Goal: Information Seeking & Learning: Find specific fact

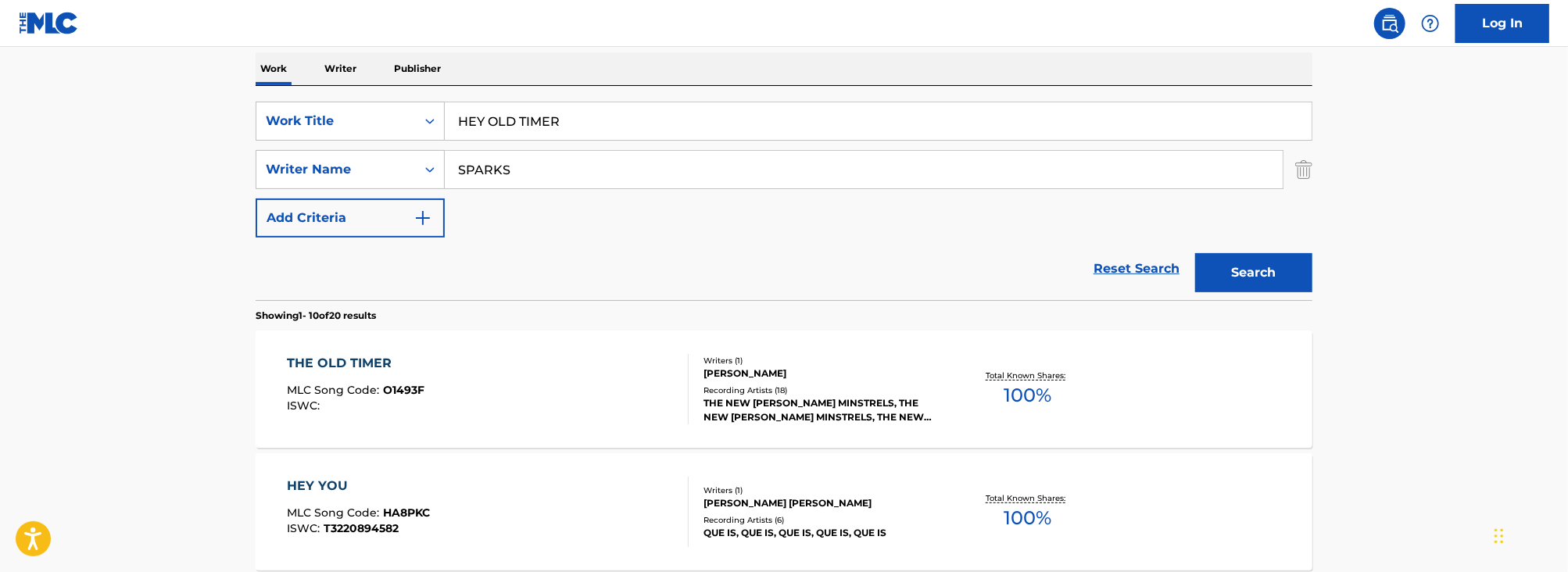
click at [530, 129] on input "HEY OLD TIMER" at bounding box center [878, 121] width 867 height 37
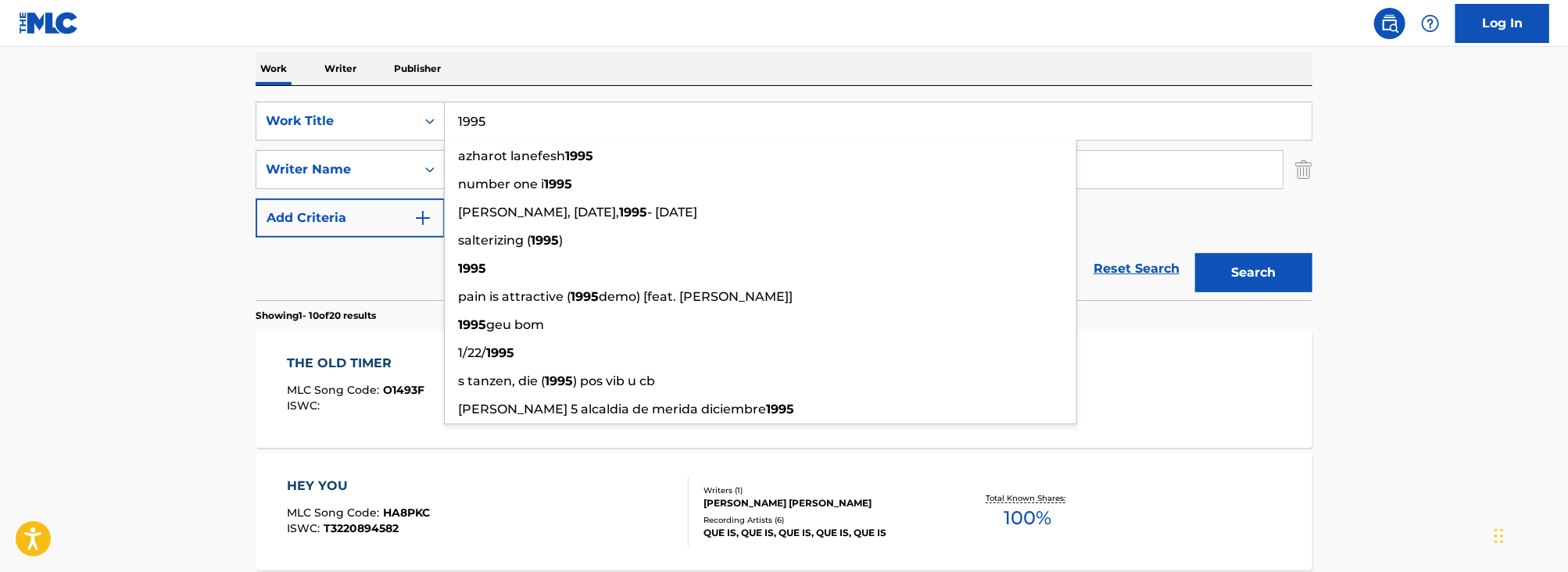
type input "1995"
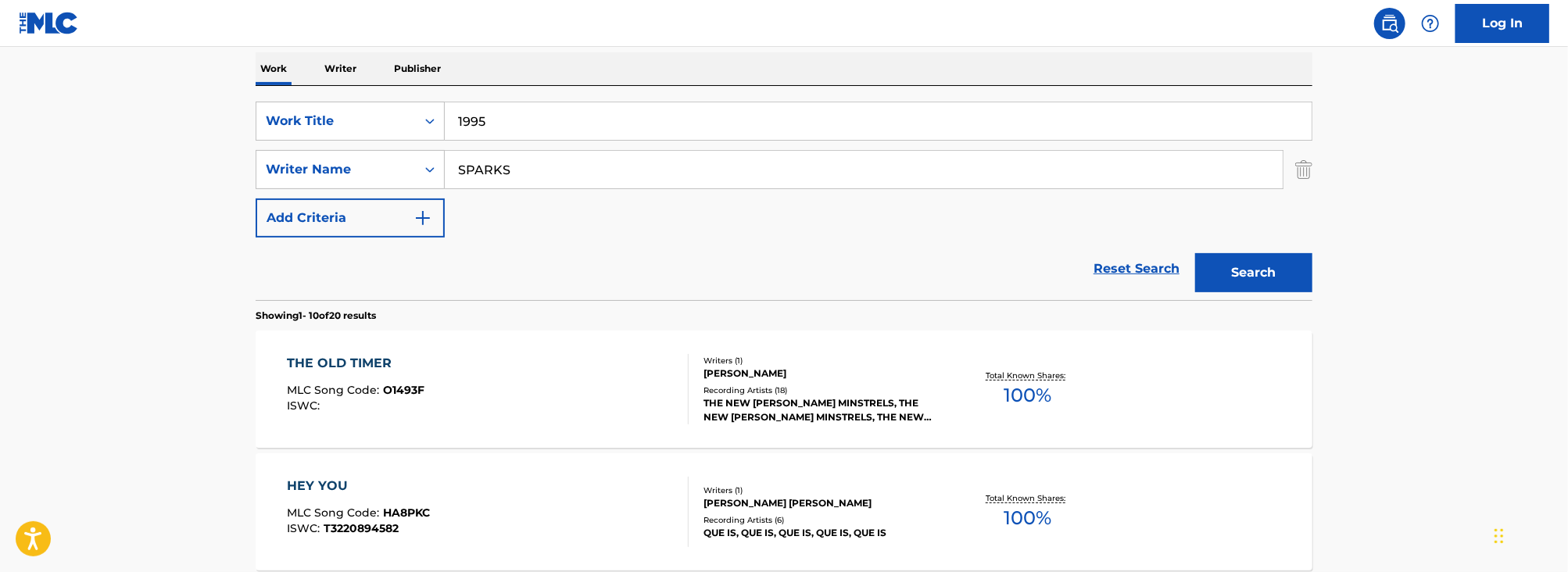
click at [517, 171] on input "SPARKS" at bounding box center [863, 169] width 838 height 37
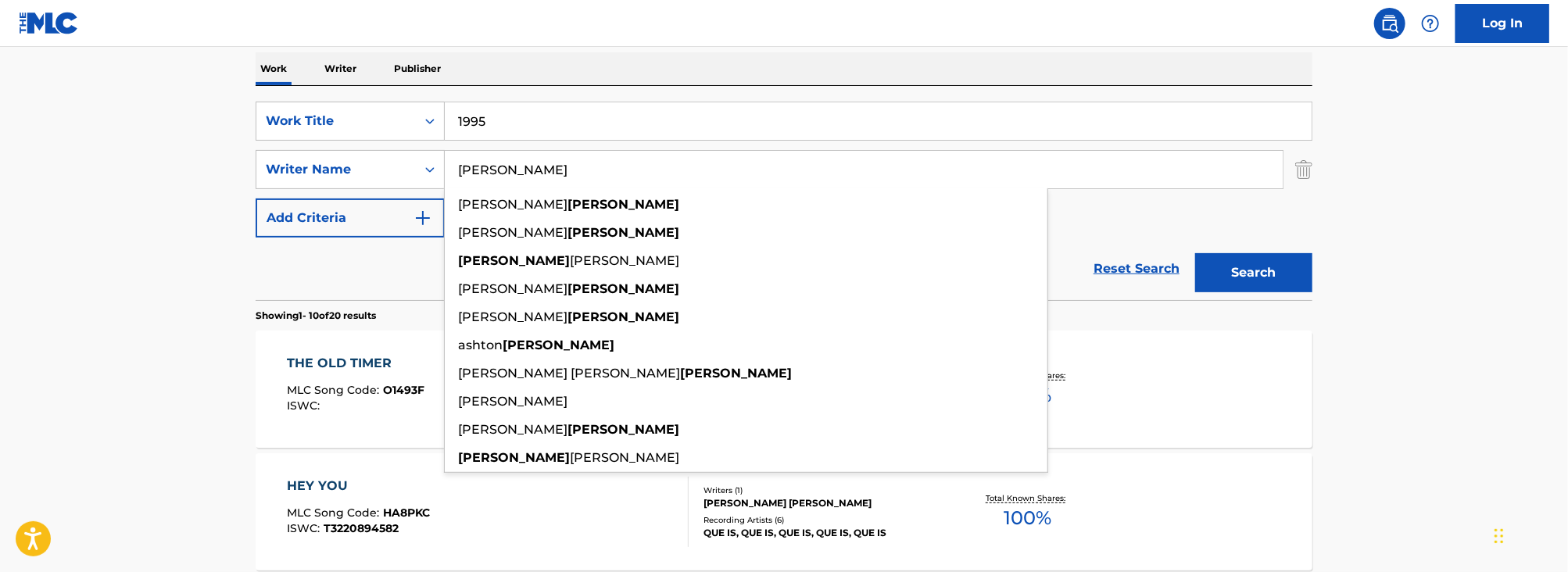
type input "[PERSON_NAME]"
click at [1195, 253] on button "Search" at bounding box center [1254, 273] width 117 height 39
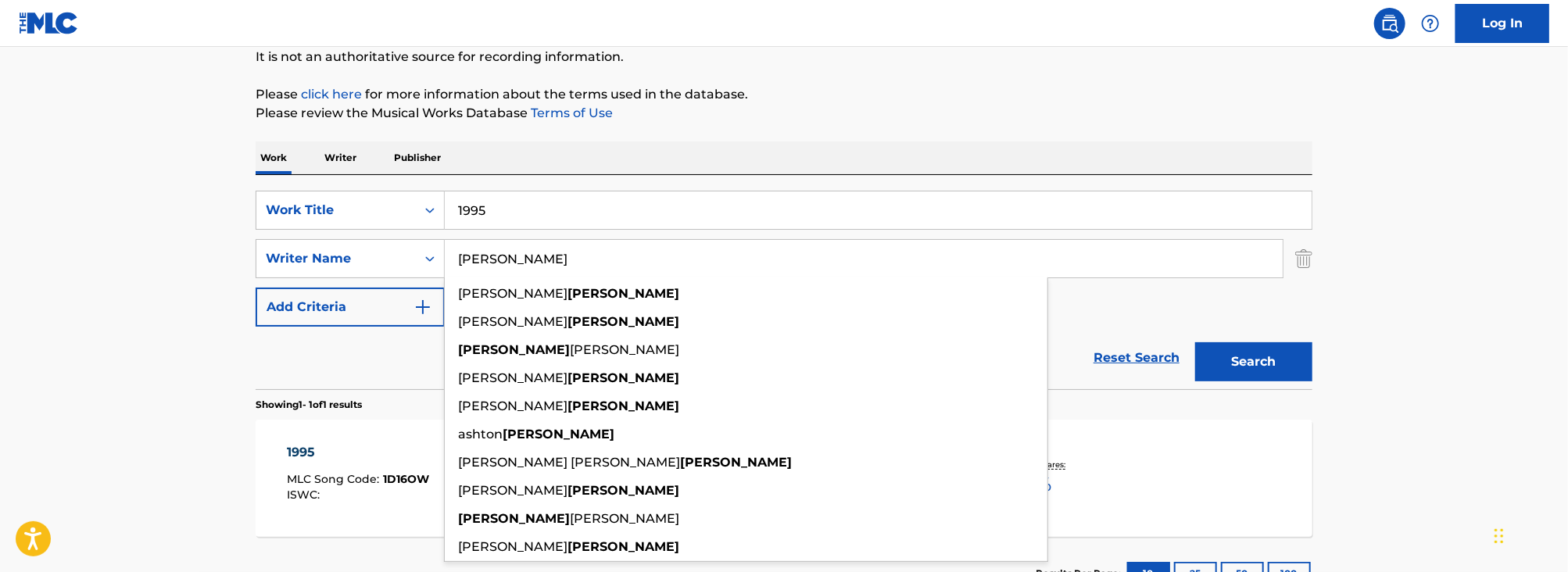
scroll to position [278, 0]
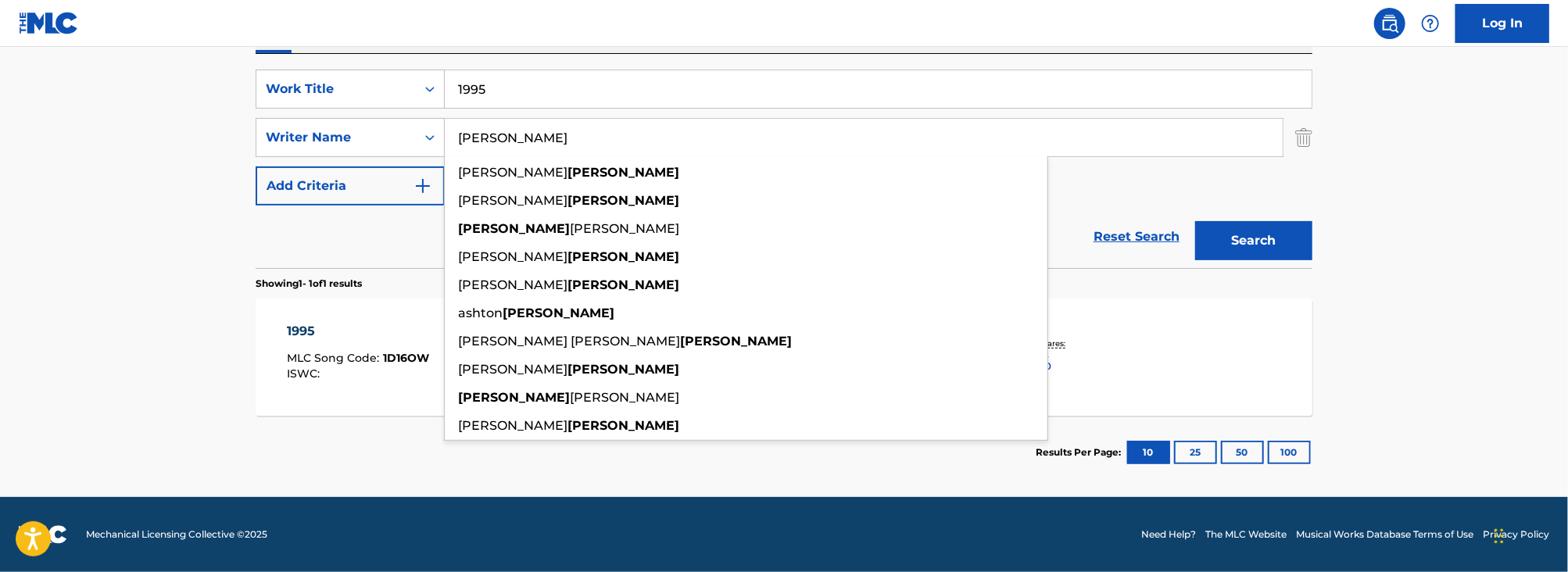
click at [153, 410] on main "The MLC Public Work Search The accuracy and completeness of The MLC's data is d…" at bounding box center [784, 132] width 1568 height 728
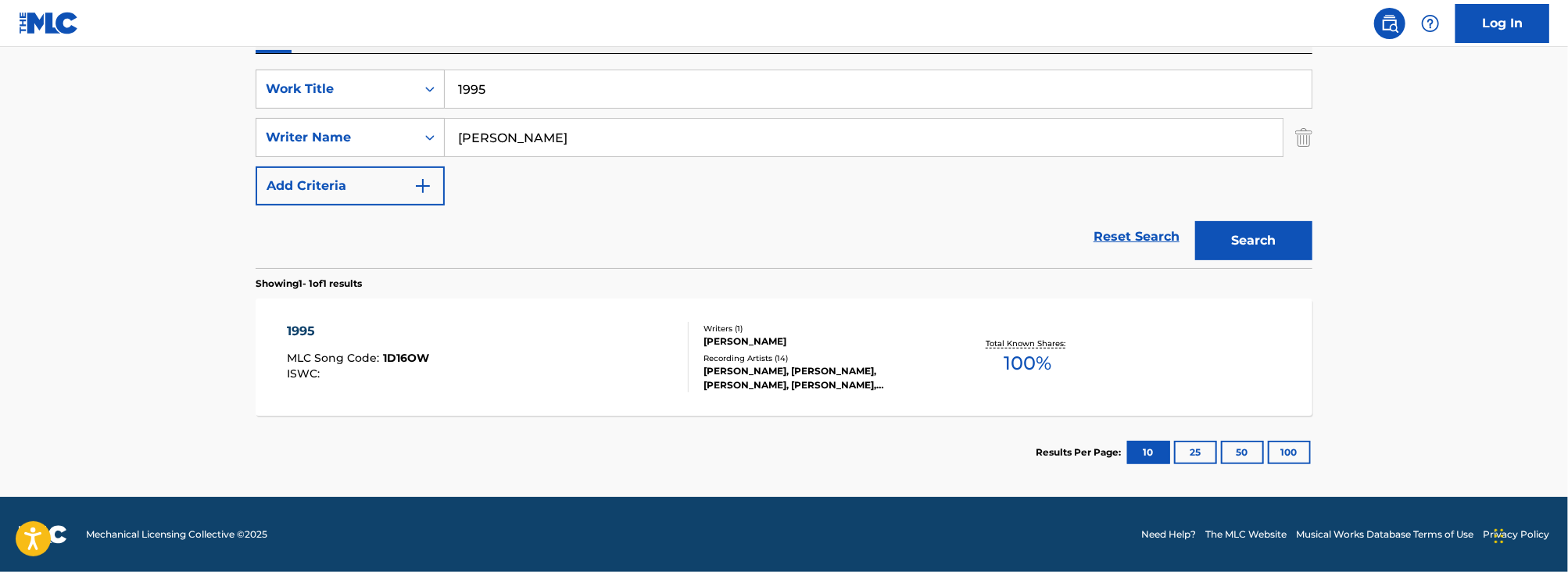
click at [613, 358] on div "1995 MLC Song Code : 1D16OW ISWC :" at bounding box center [488, 357] width 402 height 71
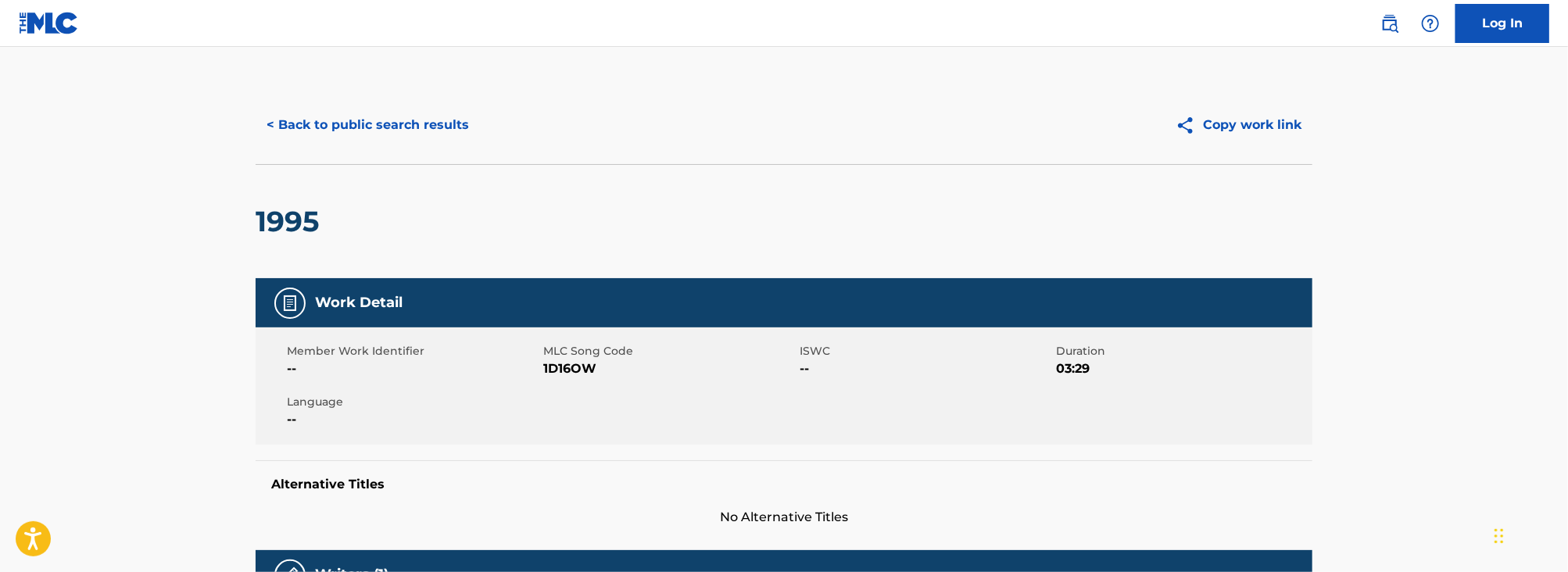
click at [433, 123] on button "< Back to public search results" at bounding box center [367, 125] width 224 height 39
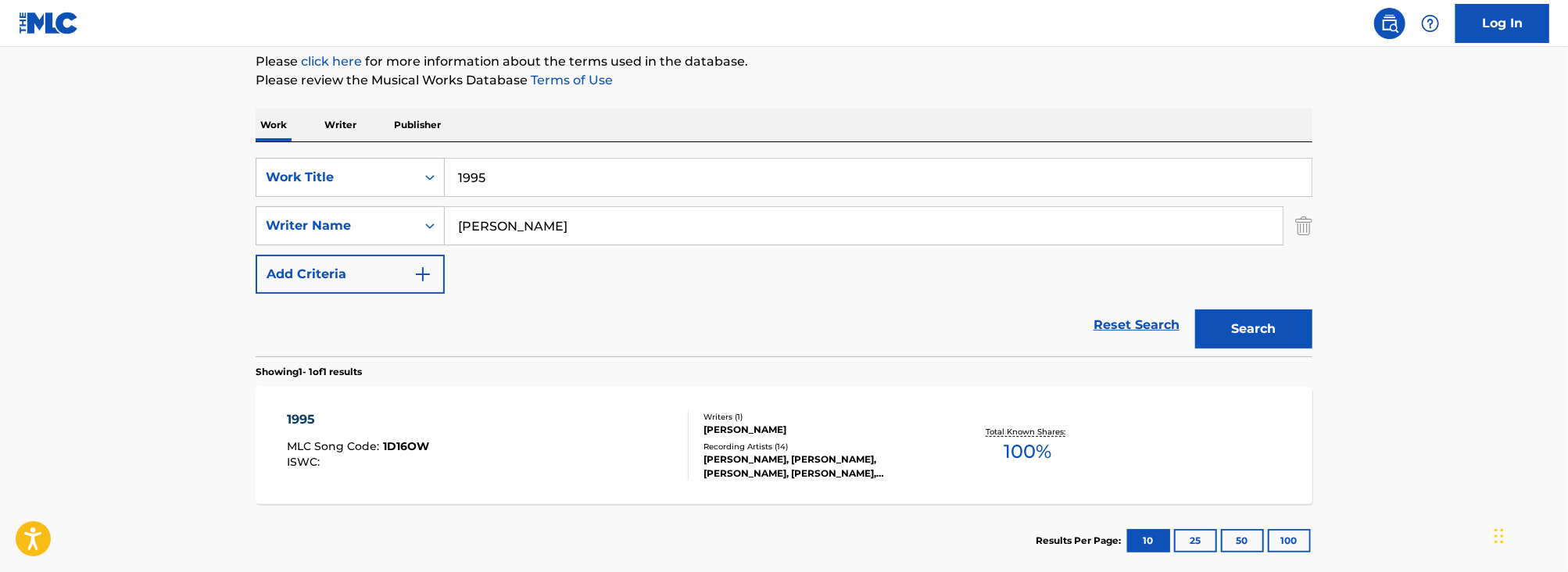
click at [592, 185] on input "1995" at bounding box center [878, 178] width 867 height 37
click at [37, 223] on main "The MLC Public Work Search The accuracy and completeness of The MLC's data is d…" at bounding box center [784, 220] width 1568 height 728
click at [507, 210] on input "[PERSON_NAME]" at bounding box center [863, 226] width 838 height 37
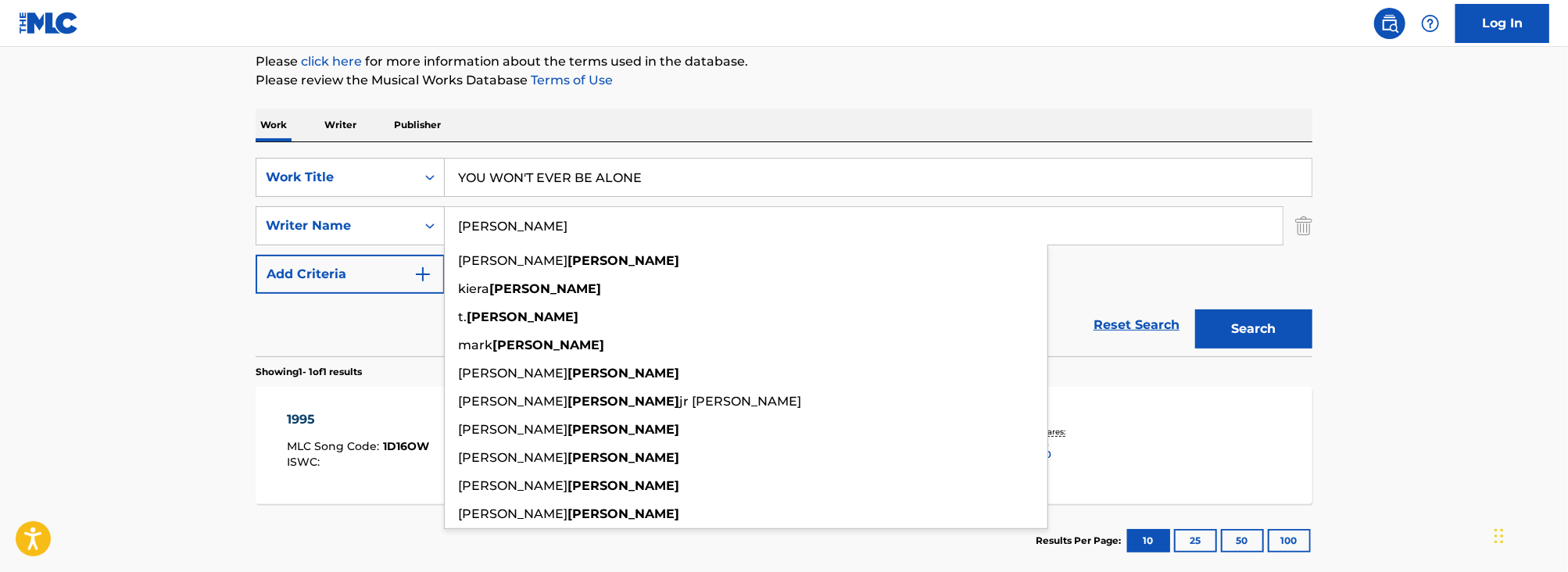
click at [1195, 310] on button "Search" at bounding box center [1254, 329] width 117 height 39
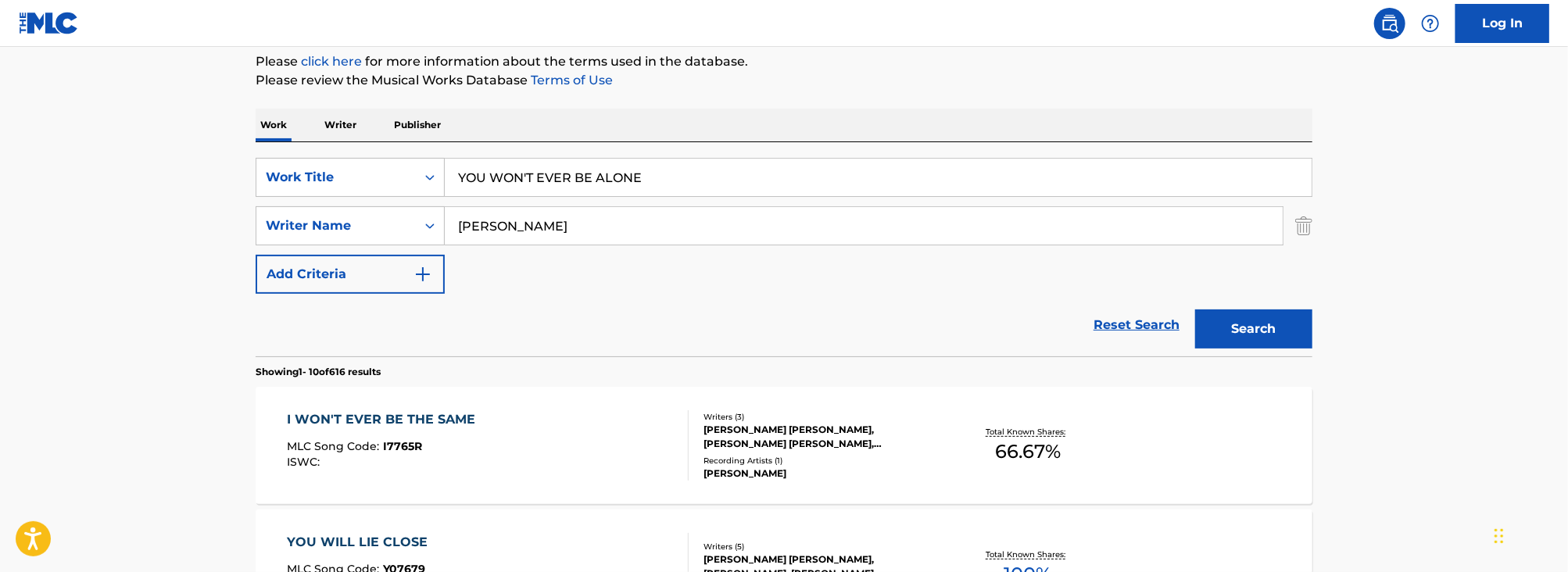
click at [515, 175] on input "YOU WON'T EVER BE ALONE" at bounding box center [878, 178] width 867 height 37
type input "1995"
click at [1195, 310] on button "Search" at bounding box center [1254, 329] width 117 height 39
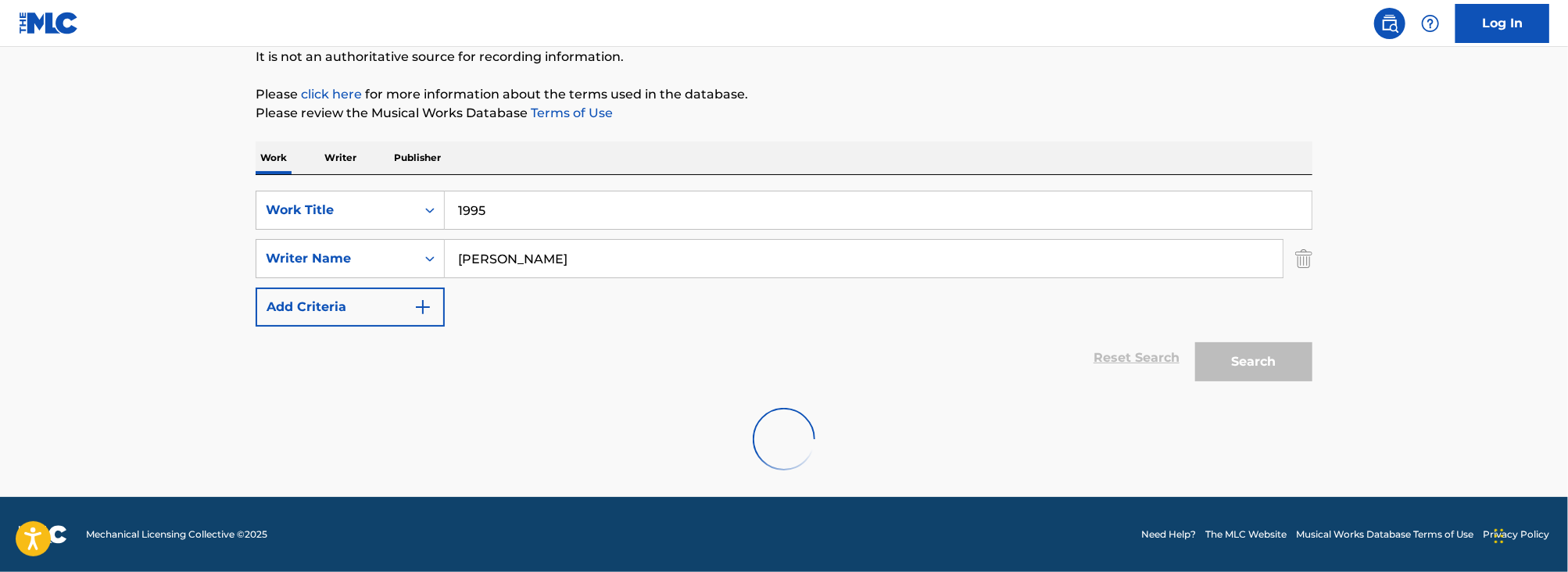
scroll to position [157, 0]
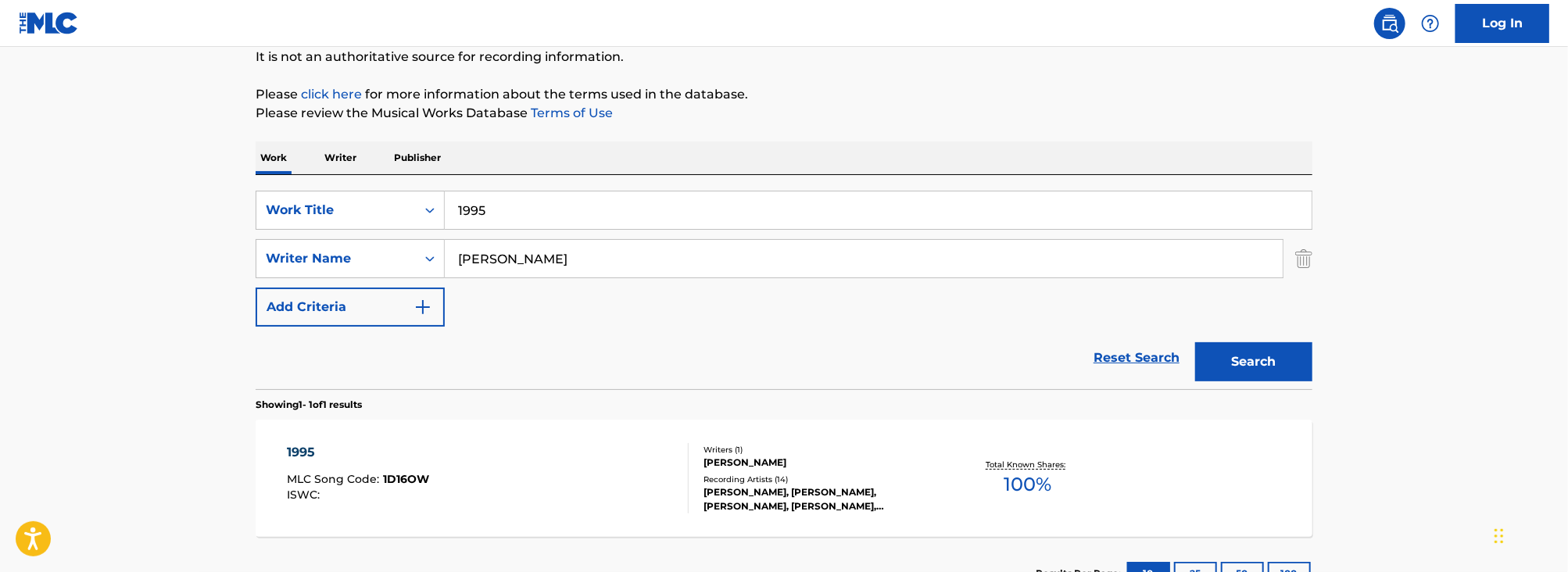
click at [179, 363] on main "The MLC Public Work Search The accuracy and completeness of The MLC's data is d…" at bounding box center [784, 253] width 1568 height 728
click at [421, 483] on span "1D16OW" at bounding box center [407, 479] width 47 height 14
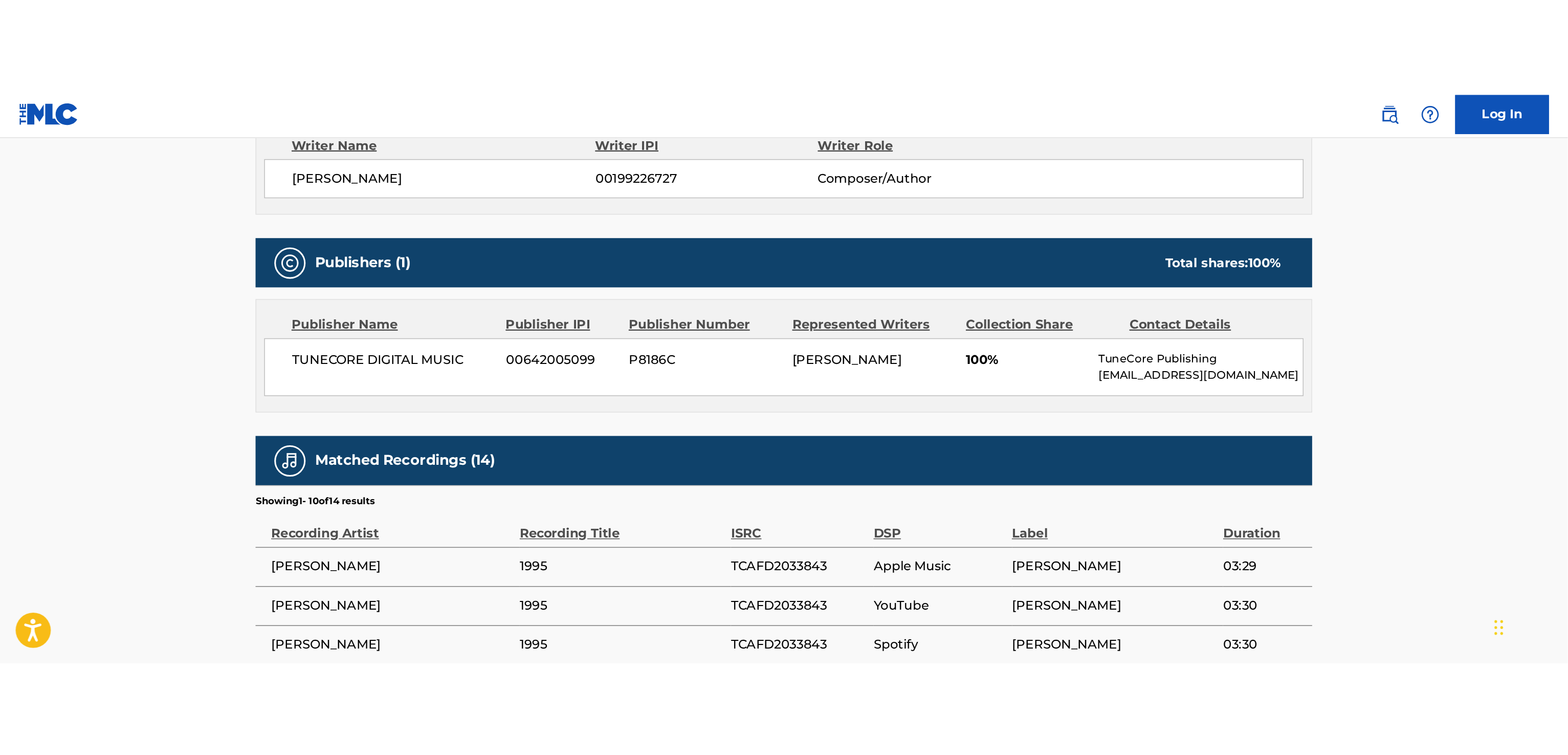
scroll to position [286, 0]
